Goal: Navigation & Orientation: Find specific page/section

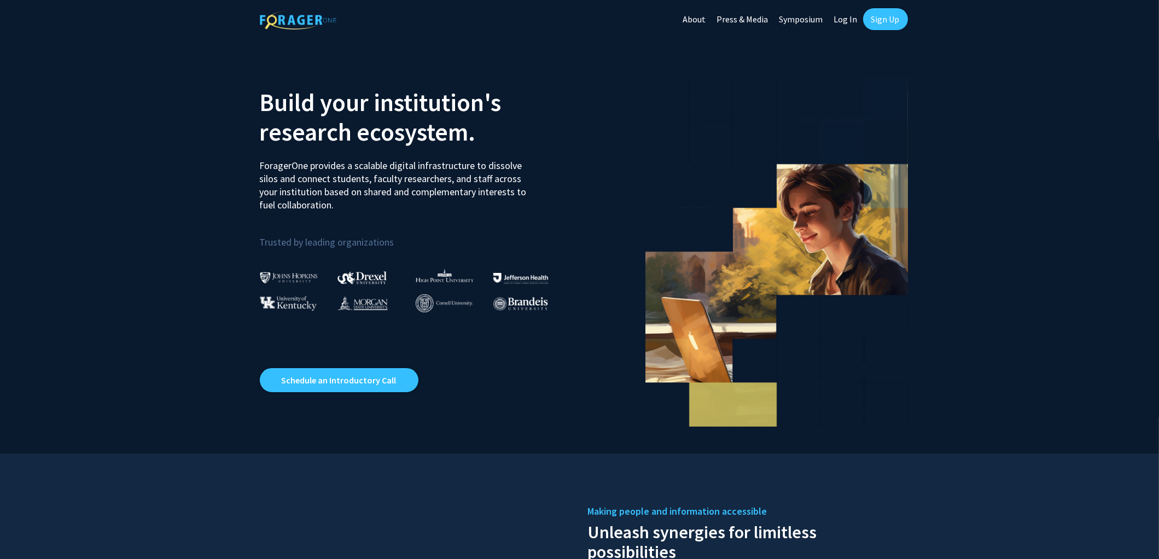
click at [853, 22] on link "Log In" at bounding box center [846, 19] width 34 height 38
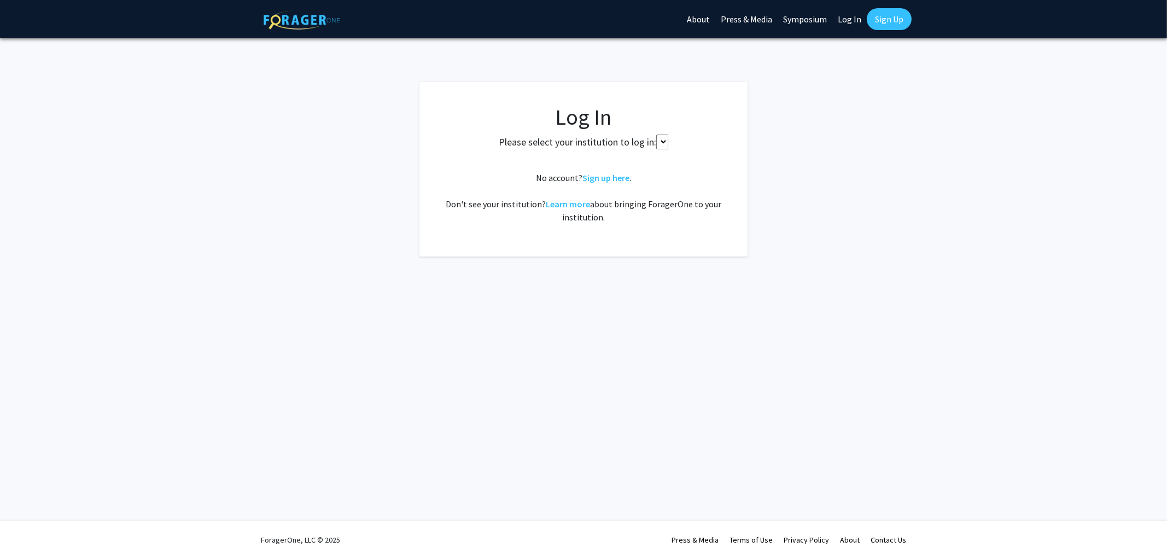
select select
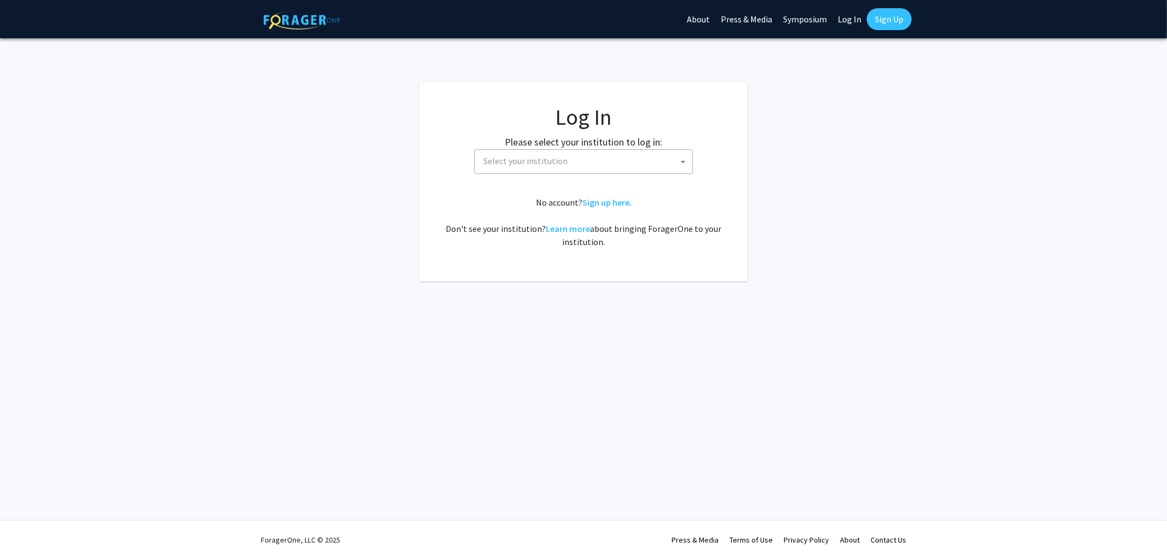
click at [583, 153] on span "Select your institution" at bounding box center [585, 161] width 213 height 22
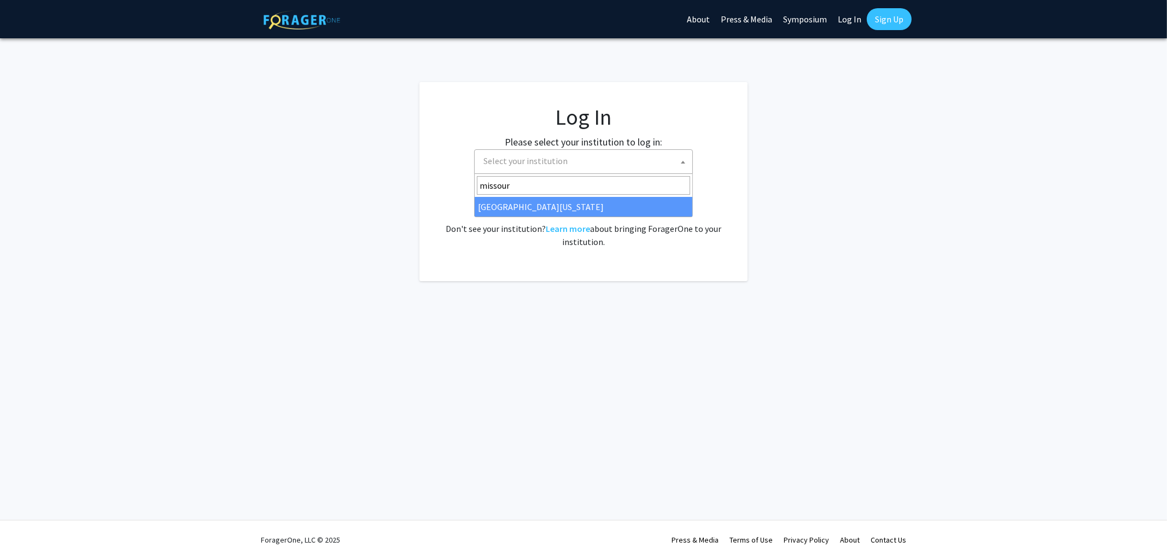
type input "[US_STATE]"
select select "33"
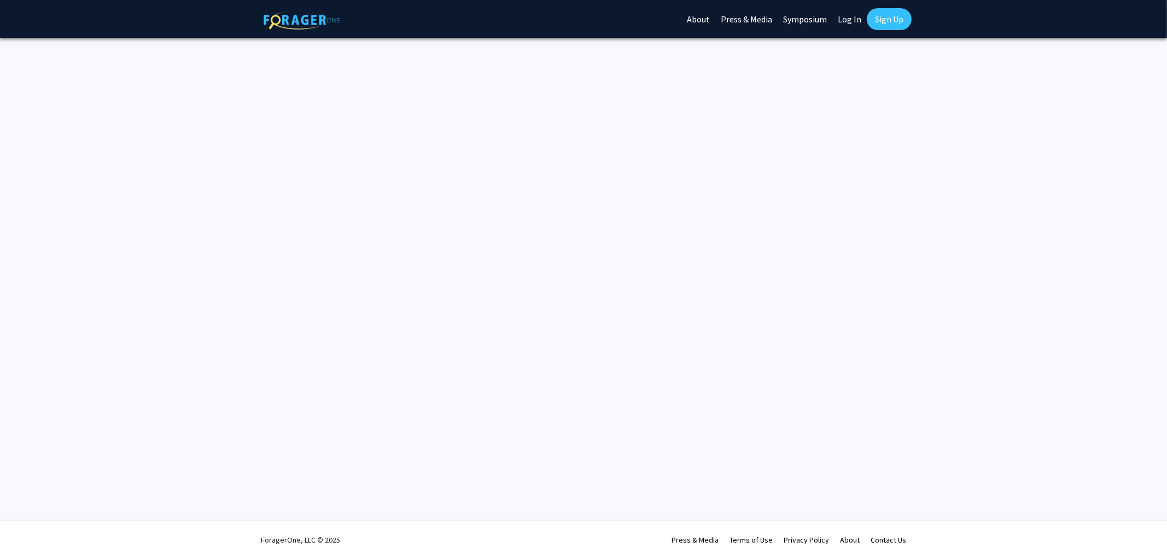
click at [281, 18] on img at bounding box center [302, 19] width 77 height 19
click at [286, 22] on img at bounding box center [302, 19] width 77 height 19
click at [692, 18] on link "About" at bounding box center [699, 19] width 34 height 38
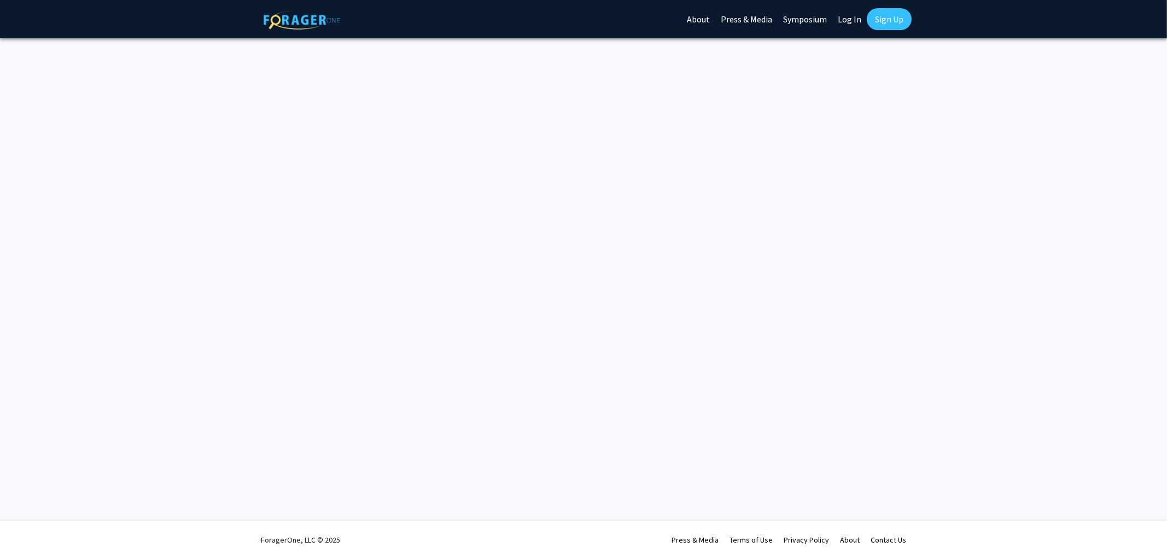
click at [760, 18] on link "Press & Media" at bounding box center [747, 19] width 62 height 38
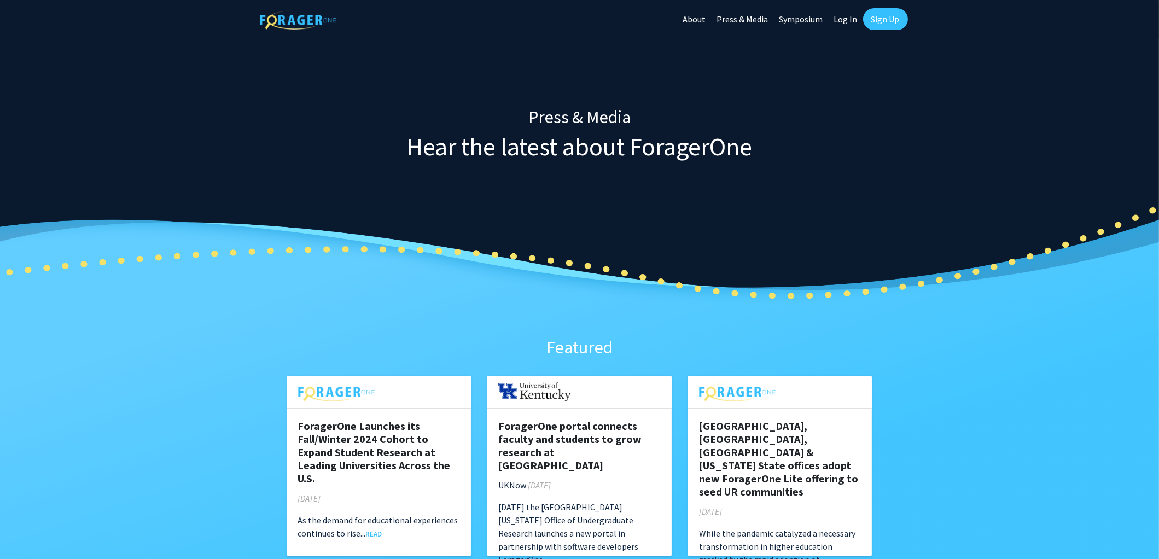
click at [282, 18] on img at bounding box center [298, 19] width 77 height 19
click at [292, 24] on img at bounding box center [298, 19] width 77 height 19
click at [277, 20] on img at bounding box center [298, 19] width 77 height 19
click at [285, 20] on img at bounding box center [298, 19] width 77 height 19
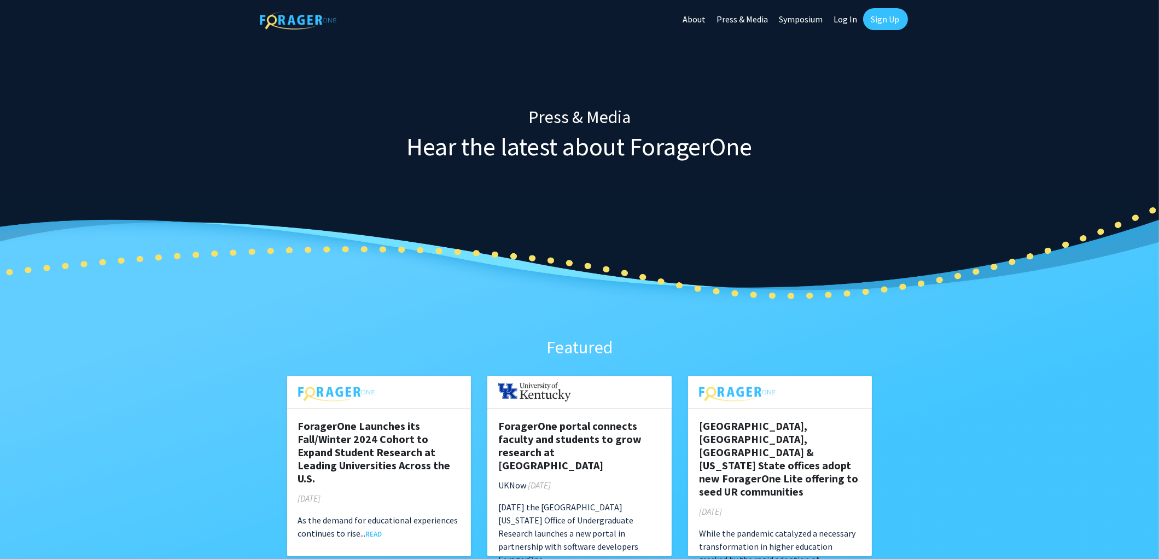
click at [696, 21] on link "About" at bounding box center [695, 19] width 34 height 38
click at [292, 18] on img at bounding box center [298, 19] width 77 height 19
click at [292, 19] on img at bounding box center [298, 19] width 77 height 19
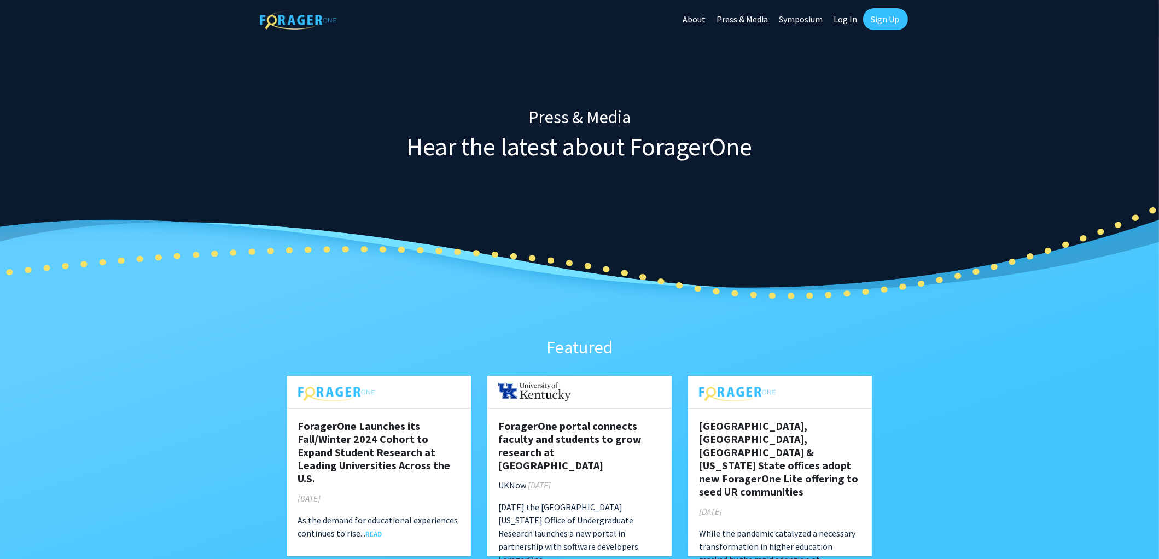
click at [849, 21] on link "Log In" at bounding box center [846, 19] width 34 height 38
click at [805, 20] on link "Symposium" at bounding box center [801, 19] width 55 height 38
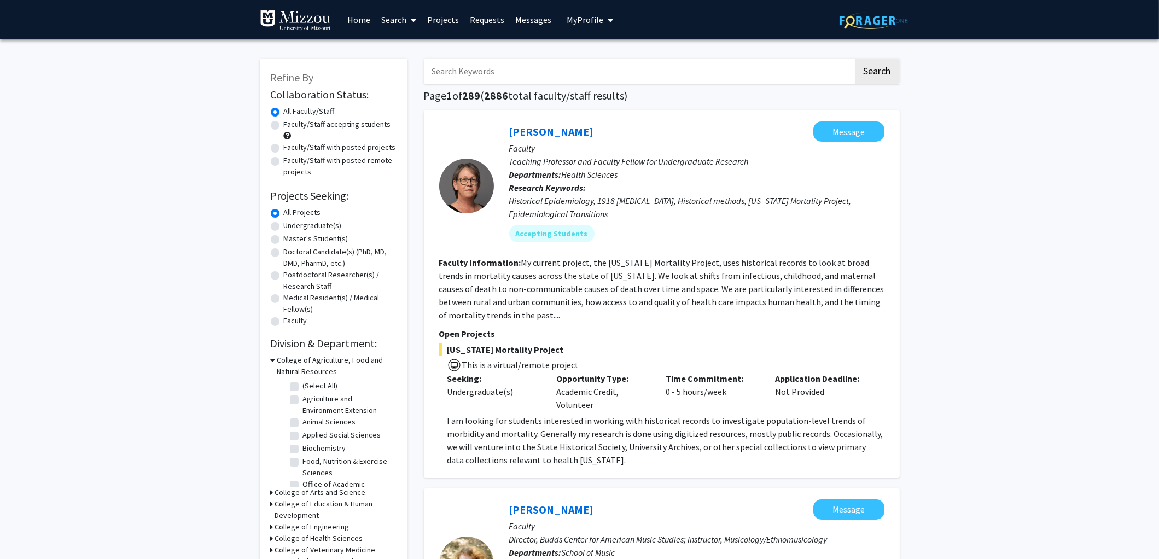
click at [589, 20] on span "My Profile" at bounding box center [585, 19] width 37 height 11
click at [617, 81] on span "View Profile" at bounding box center [638, 87] width 73 height 12
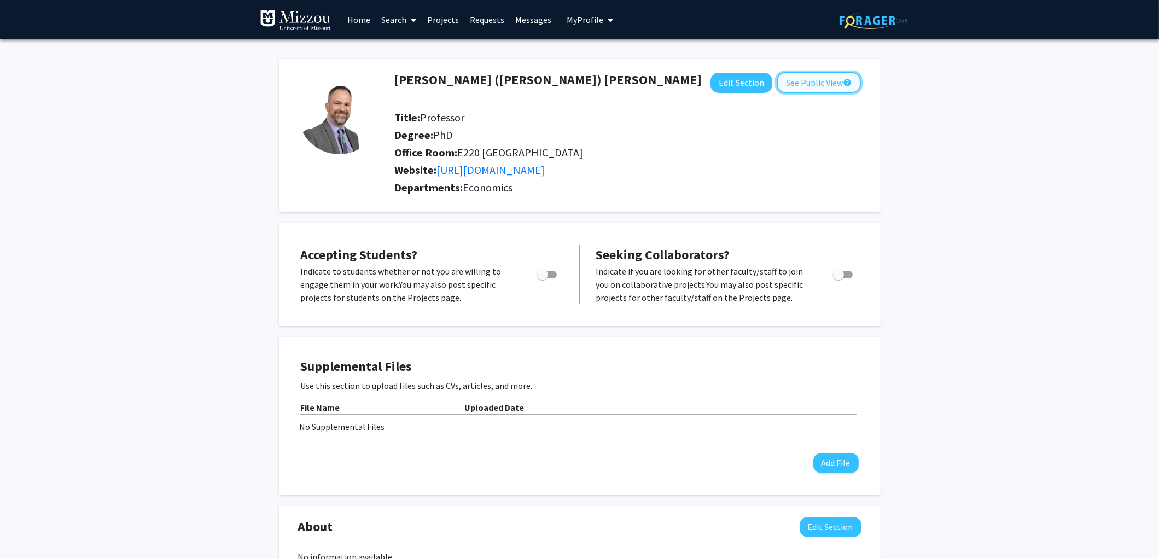
click at [807, 85] on button "See Public View help" at bounding box center [819, 82] width 84 height 21
